Goal: Information Seeking & Learning: Learn about a topic

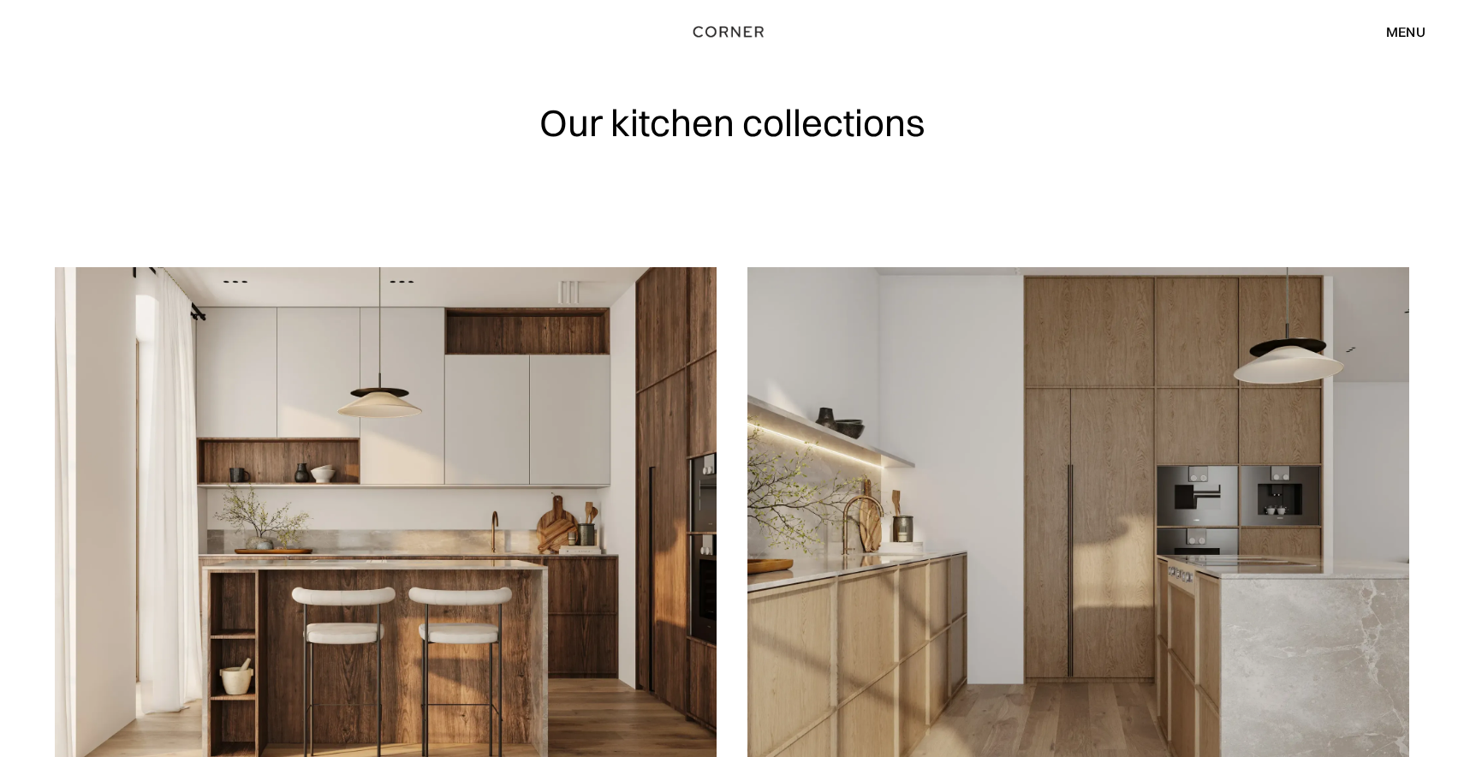
scroll to position [90, 0]
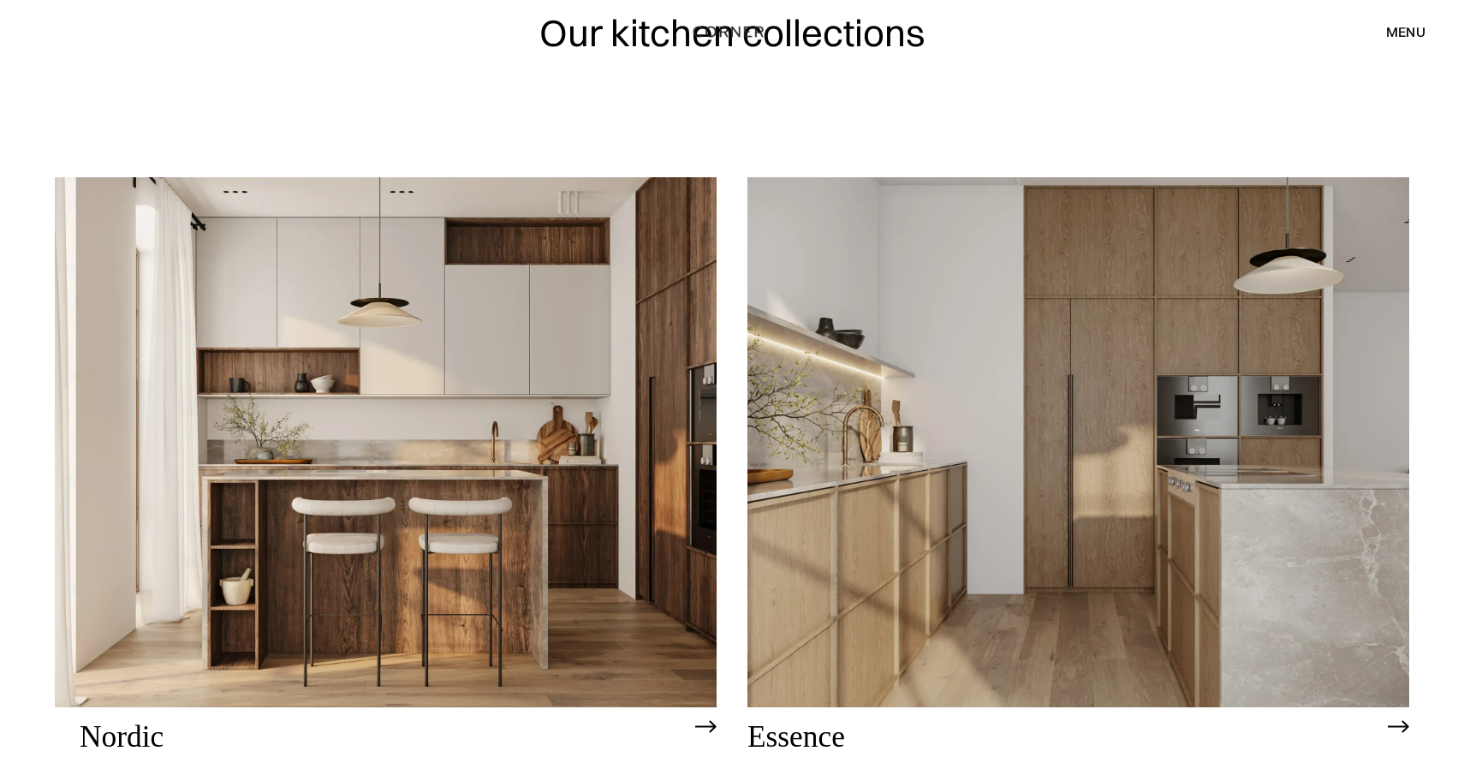
click at [800, 396] on img at bounding box center [1079, 441] width 662 height 529
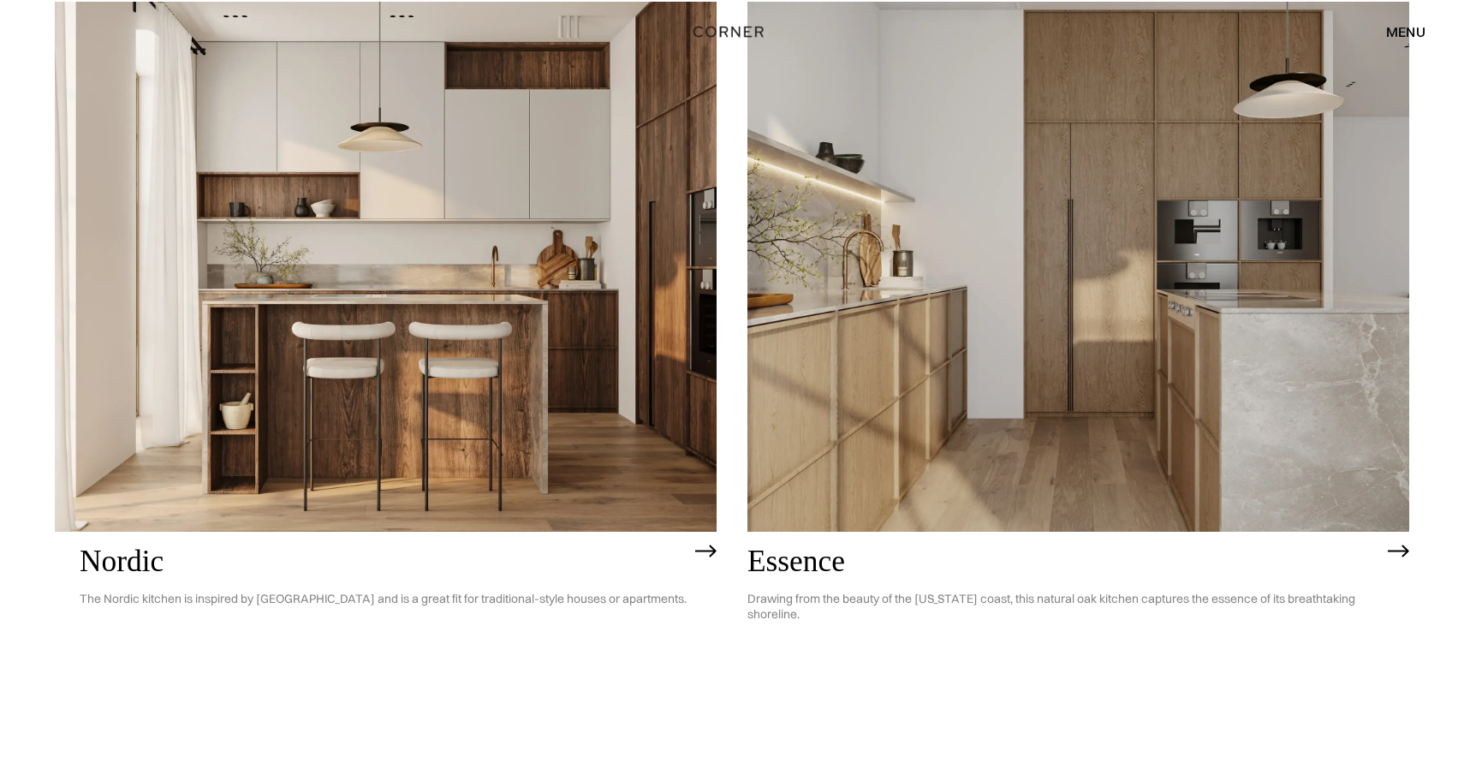
click at [800, 396] on img at bounding box center [1079, 266] width 662 height 529
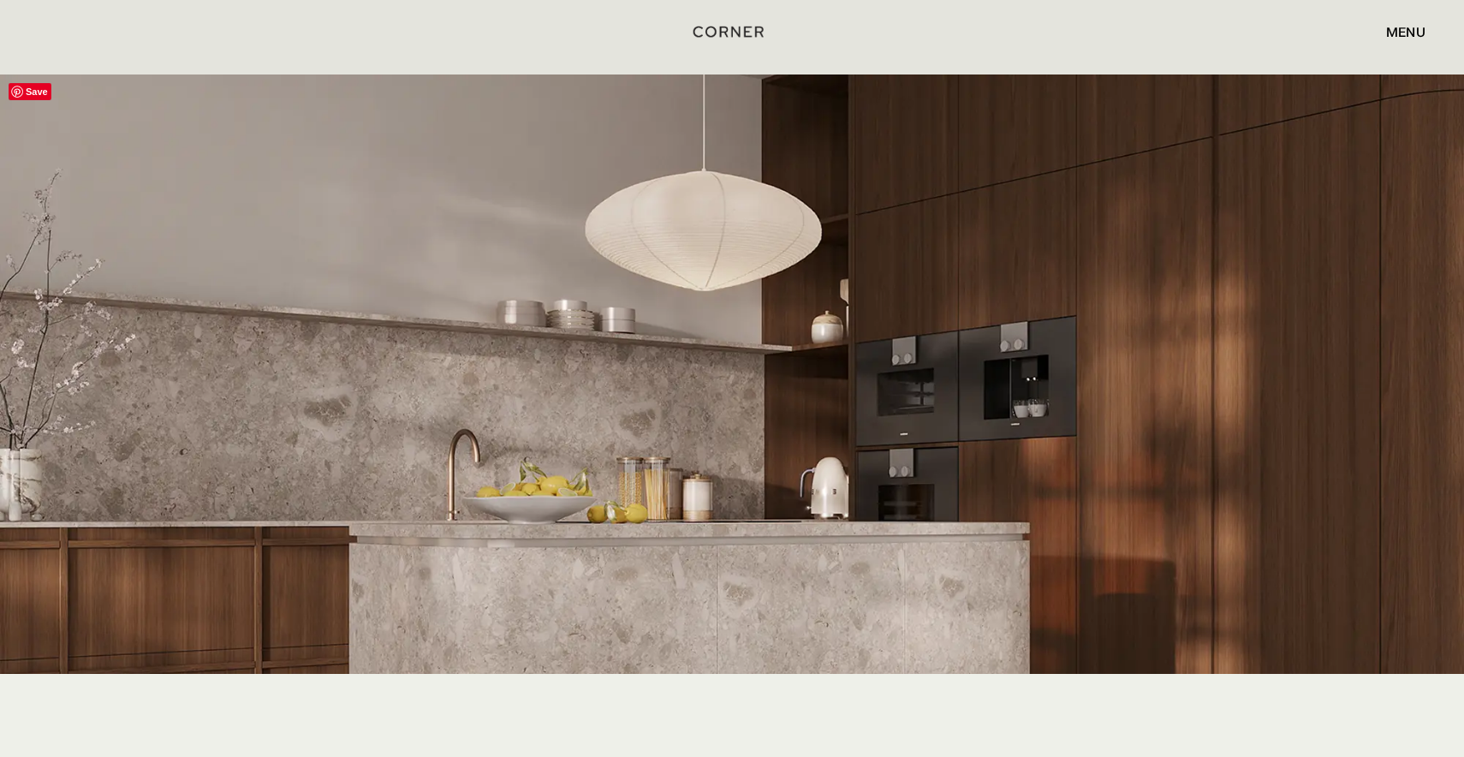
scroll to position [3268, 0]
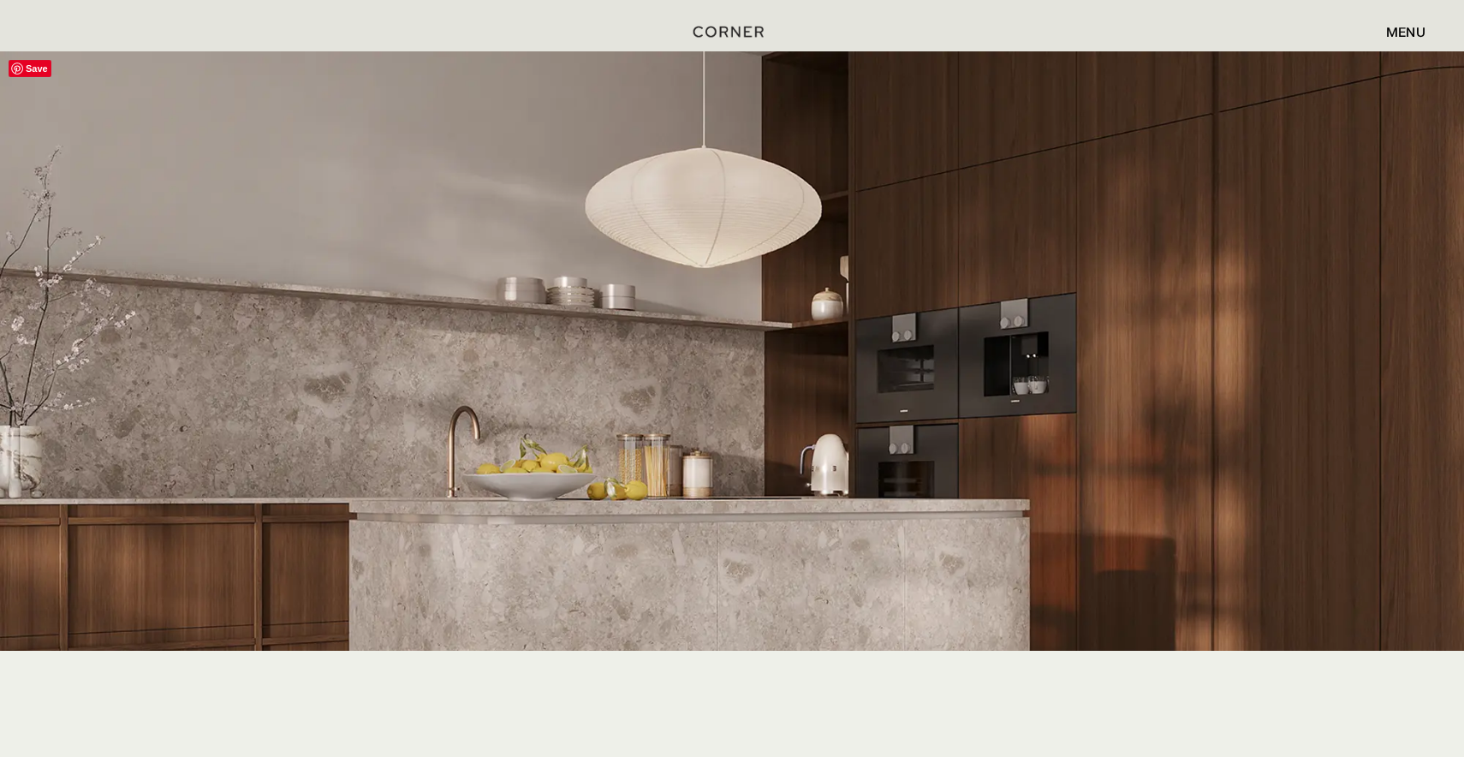
click at [1179, 547] on img at bounding box center [732, 490] width 1464 height 879
click at [1175, 547] on img at bounding box center [732, 490] width 1464 height 879
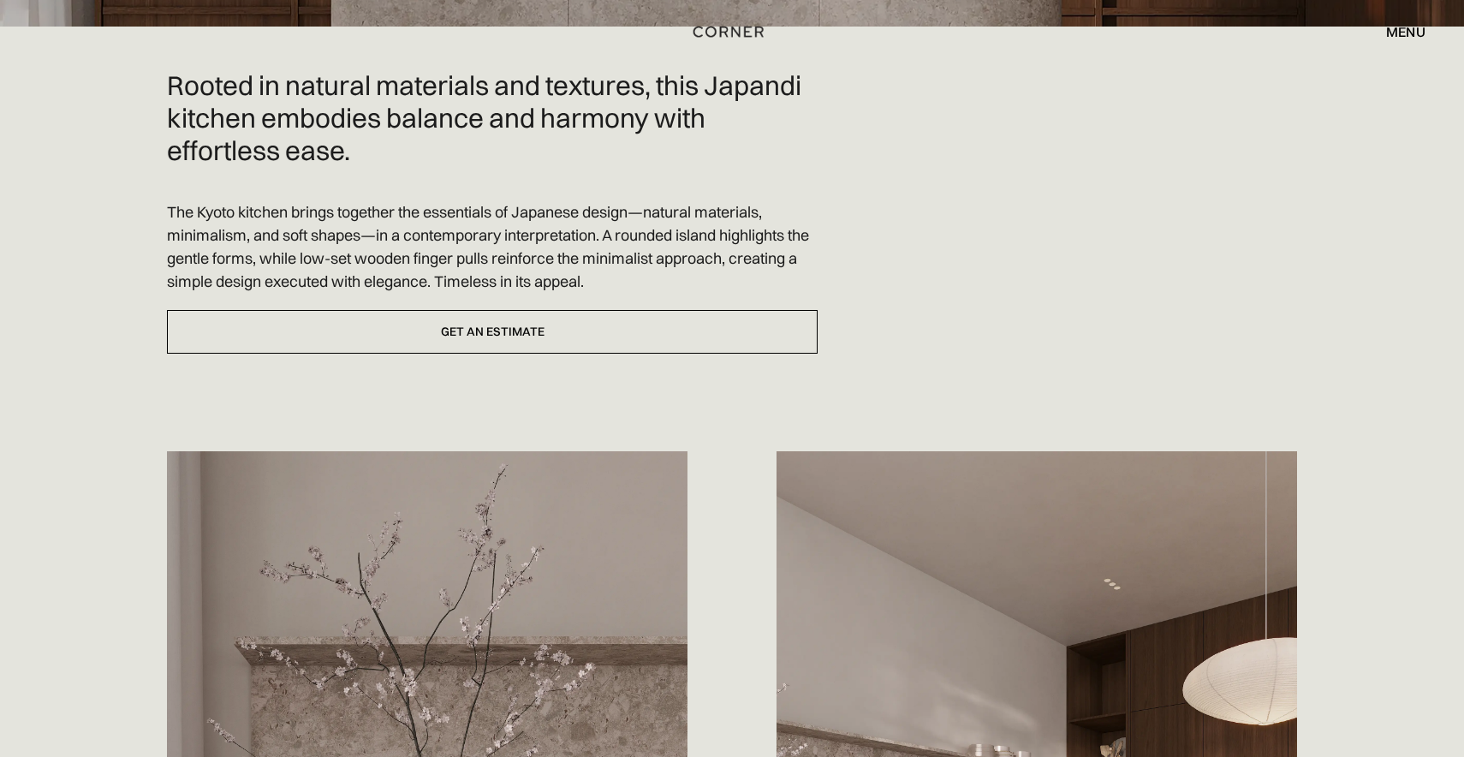
scroll to position [0, 0]
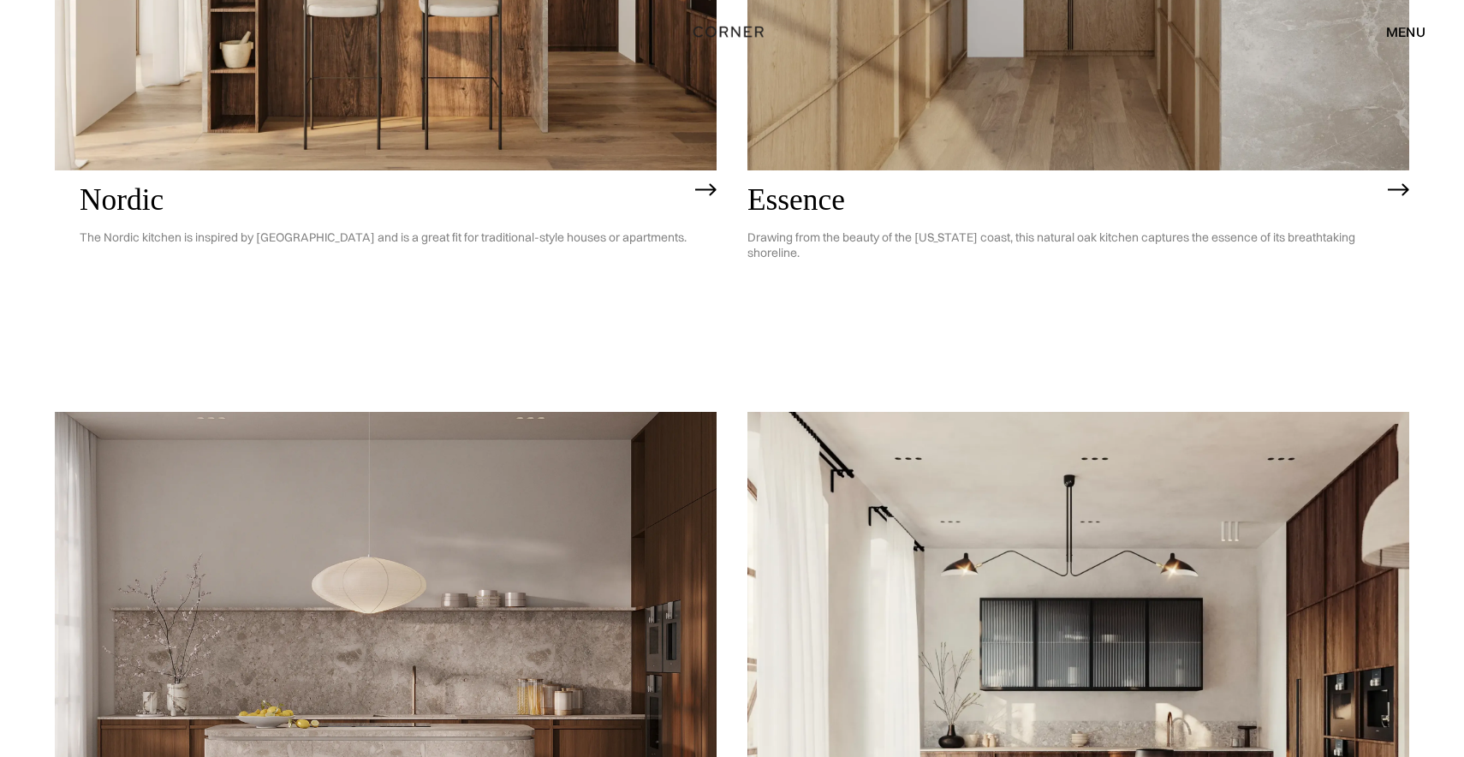
scroll to position [631, 0]
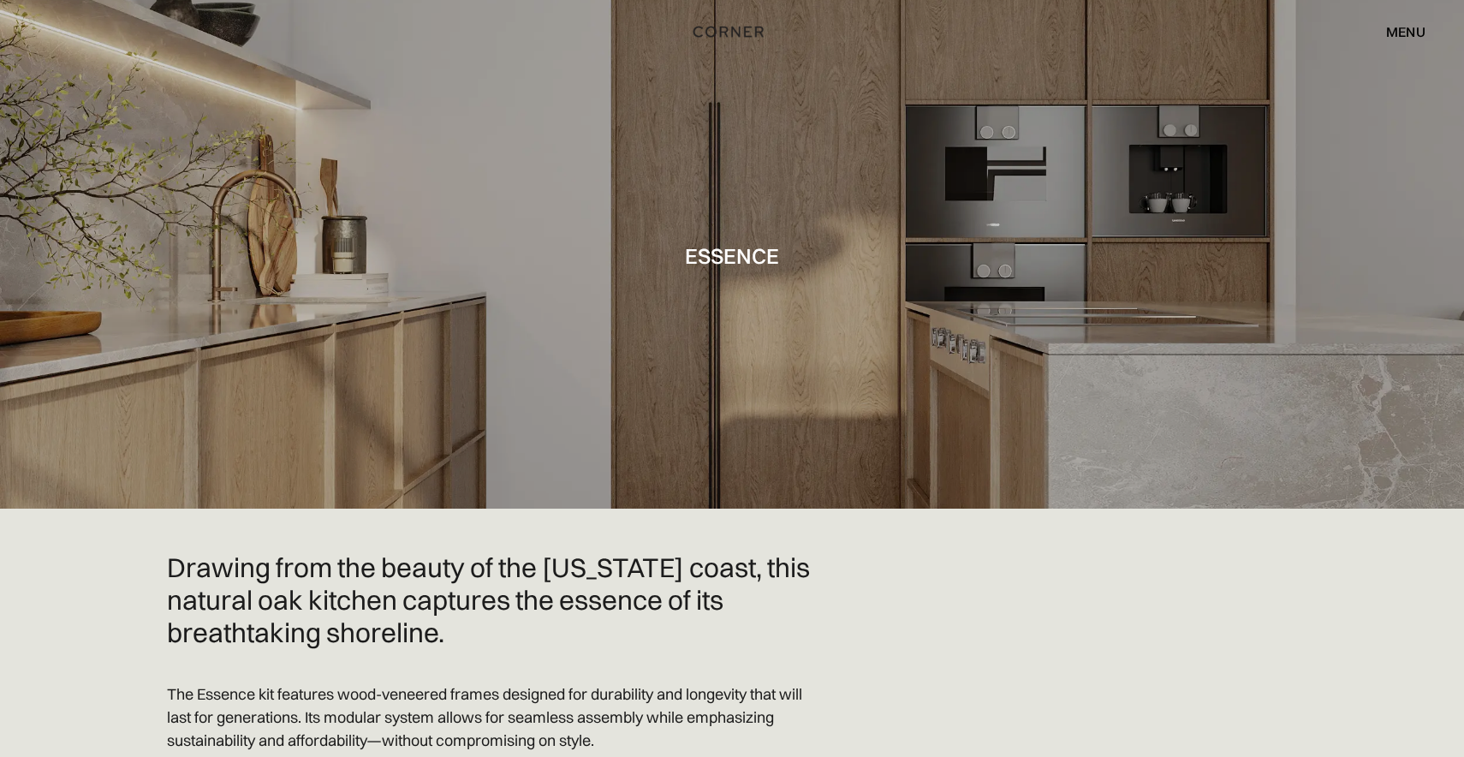
scroll to position [34, 0]
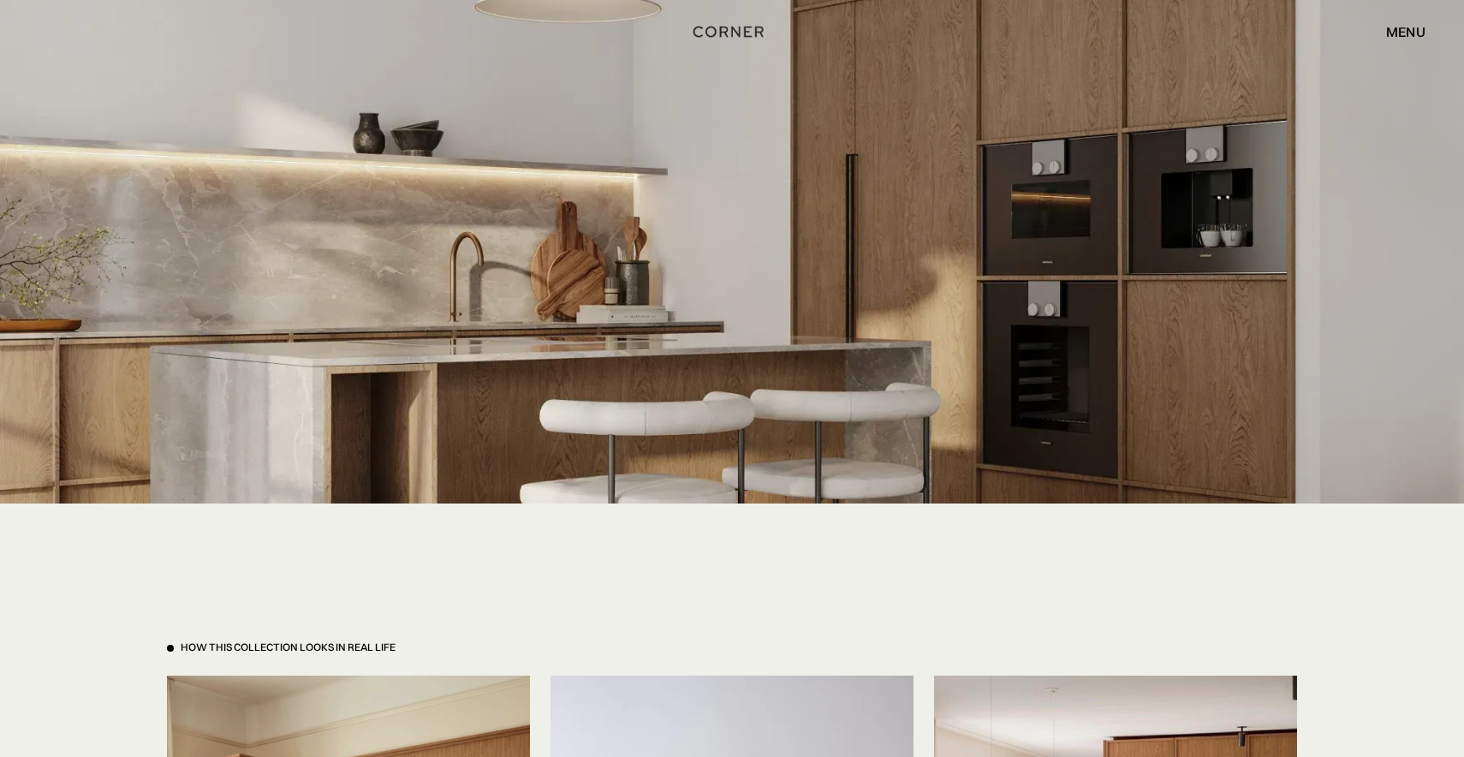
scroll to position [2633, 0]
